Goal: Find contact information: Find contact information

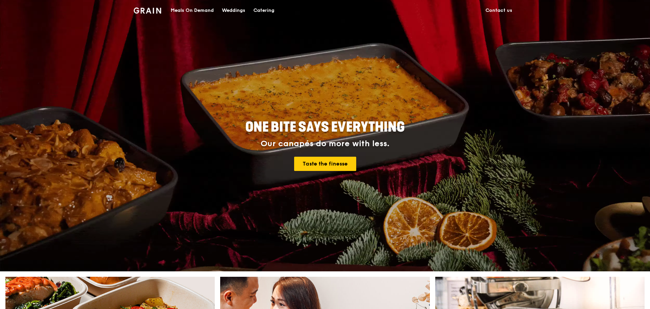
click at [499, 9] on link "Contact us" at bounding box center [499, 10] width 35 height 20
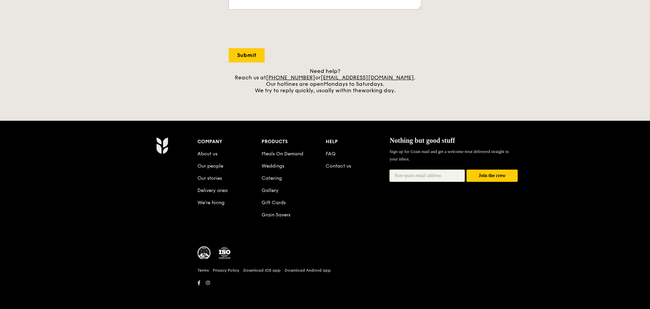
scroll to position [238, 0]
click at [345, 167] on link "Contact us" at bounding box center [338, 166] width 25 height 6
click at [337, 167] on link "Contact us" at bounding box center [338, 166] width 25 height 6
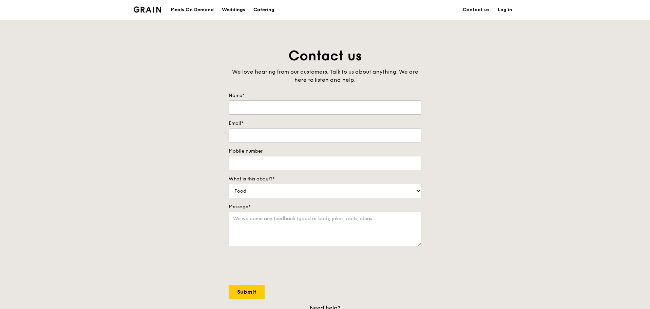
scroll to position [0, 0]
click at [477, 11] on link "Contact us" at bounding box center [476, 10] width 35 height 20
click at [148, 11] on img at bounding box center [147, 10] width 27 height 6
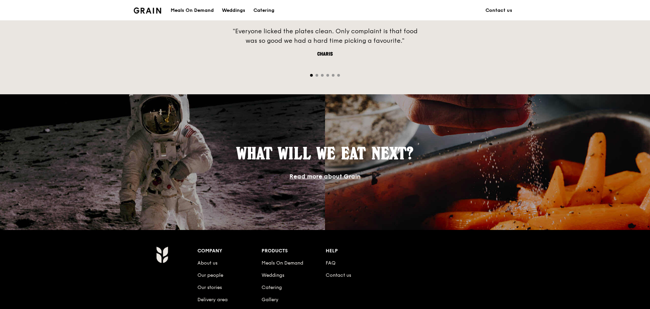
scroll to position [585, 0]
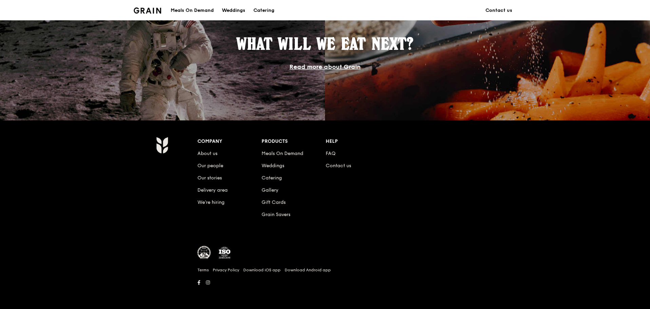
click at [211, 150] on li "About us" at bounding box center [230, 152] width 64 height 12
click at [216, 155] on link "About us" at bounding box center [208, 154] width 20 height 6
